Goal: Browse casually

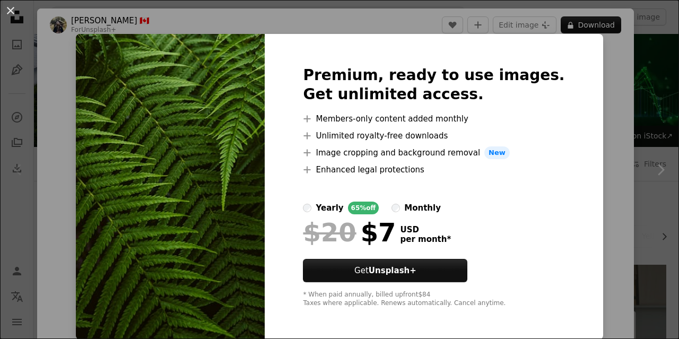
click at [599, 71] on div "An X shape Premium, ready to use images. Get unlimited access. A plus sign Memb…" at bounding box center [339, 169] width 679 height 339
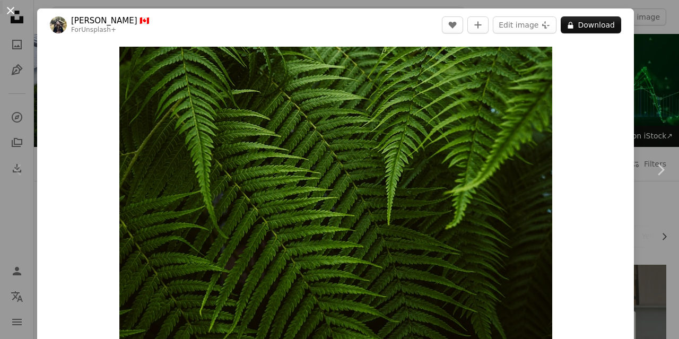
click at [5, 8] on button "An X shape" at bounding box center [10, 10] width 13 height 13
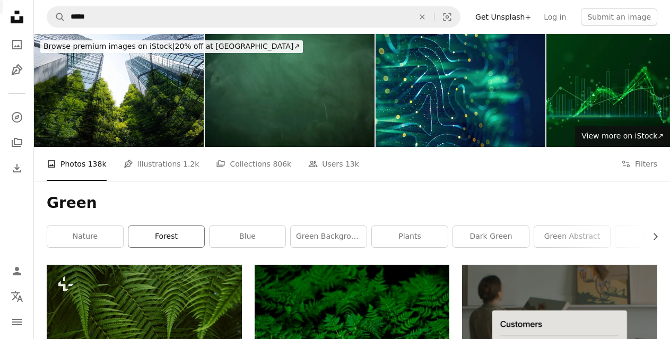
click at [176, 226] on link "forest" at bounding box center [166, 236] width 76 height 21
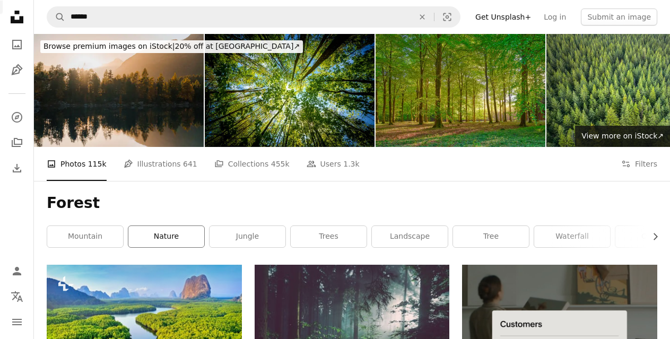
click at [164, 226] on link "nature" at bounding box center [166, 236] width 76 height 21
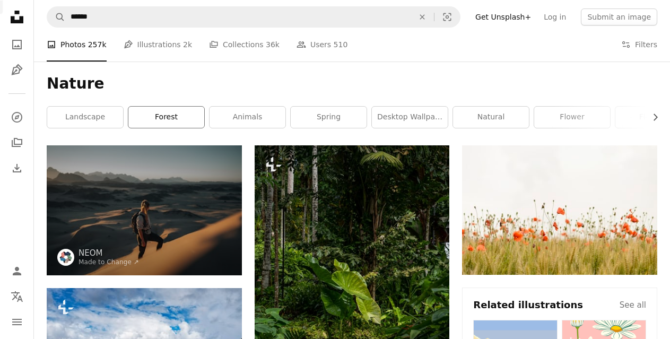
click at [190, 118] on link "forest" at bounding box center [166, 117] width 76 height 21
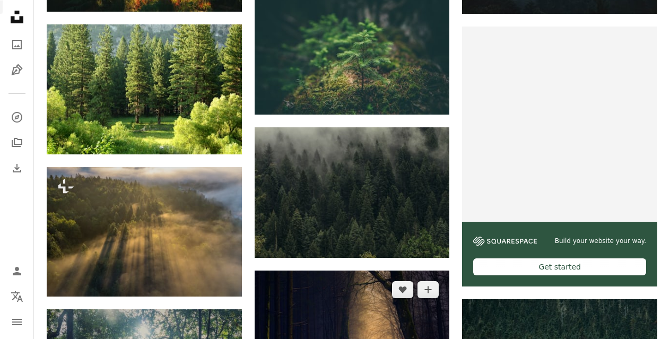
scroll to position [4669, 0]
